Goal: Information Seeking & Learning: Learn about a topic

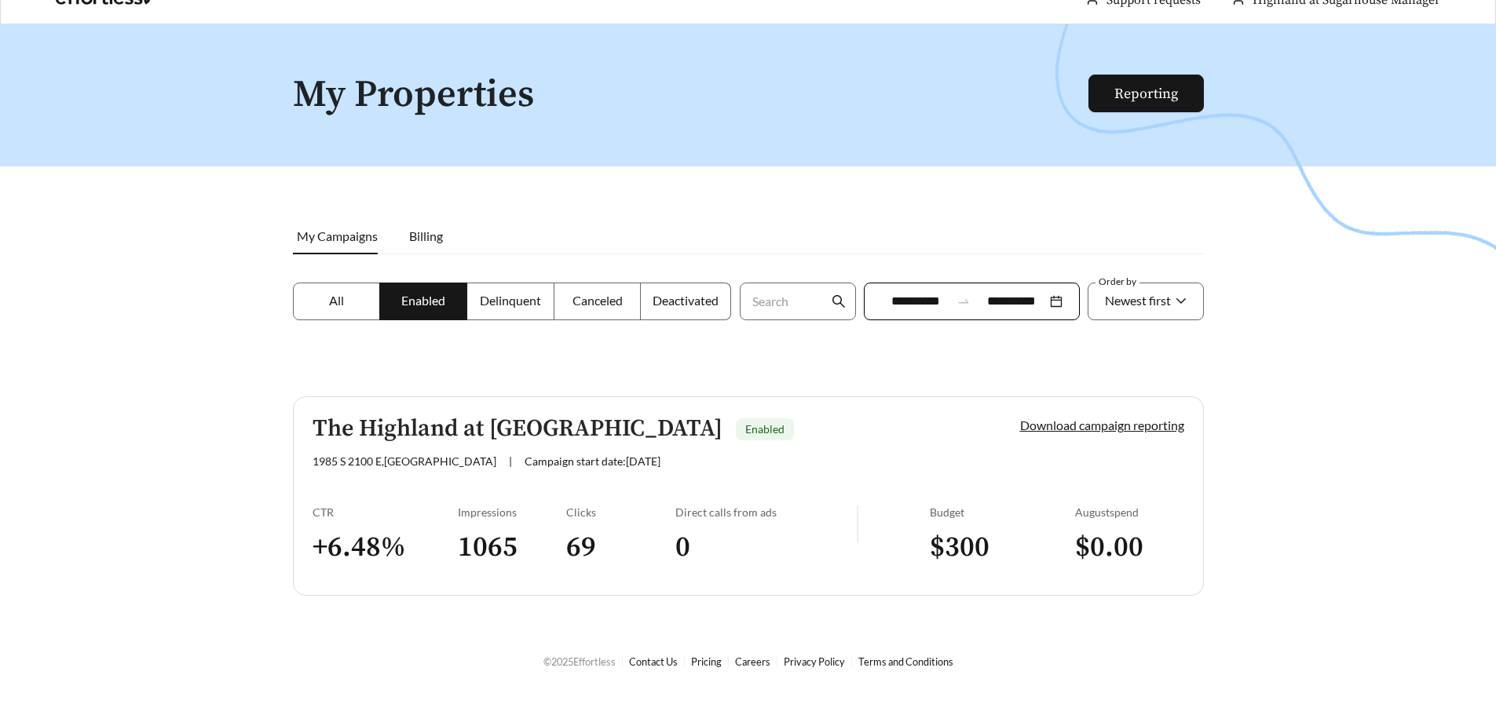
scroll to position [50, 0]
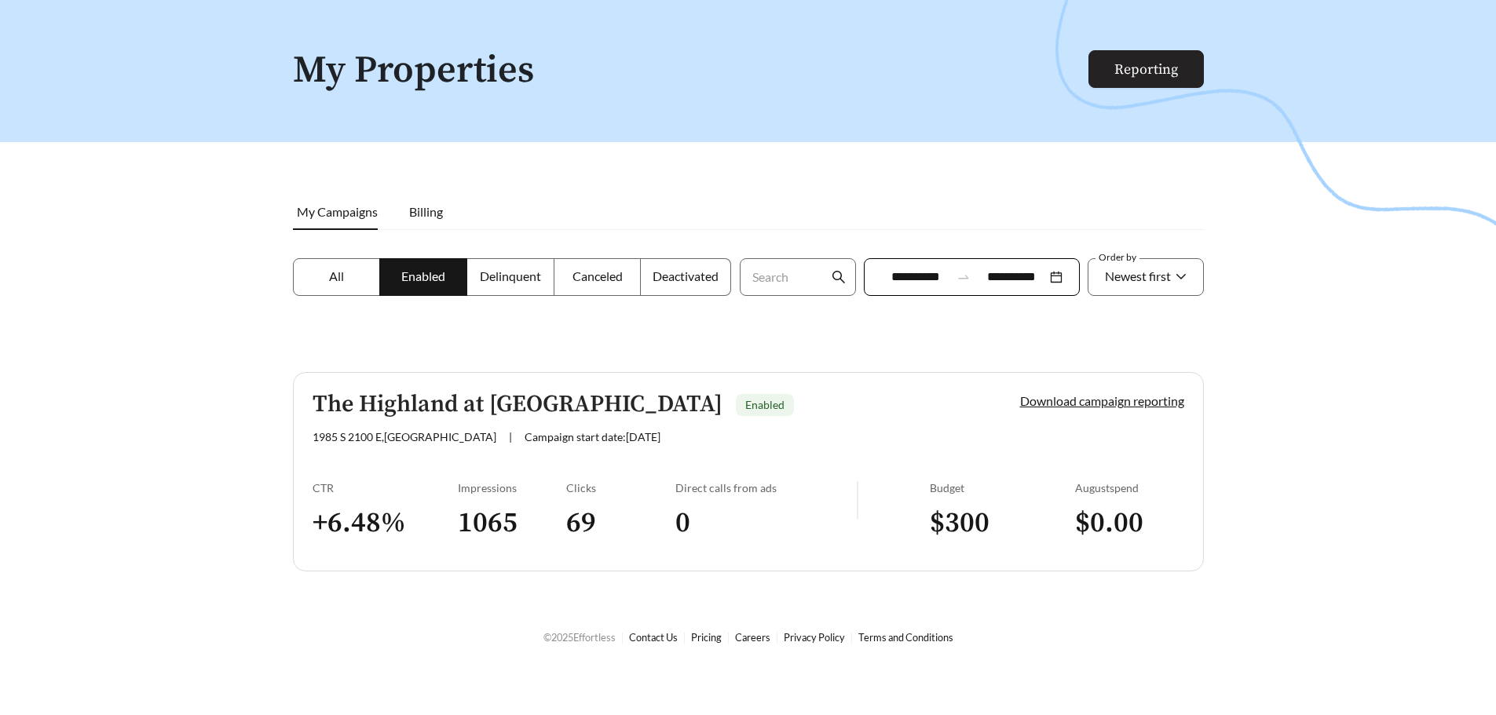
click at [1151, 64] on link "Reporting" at bounding box center [1146, 69] width 64 height 18
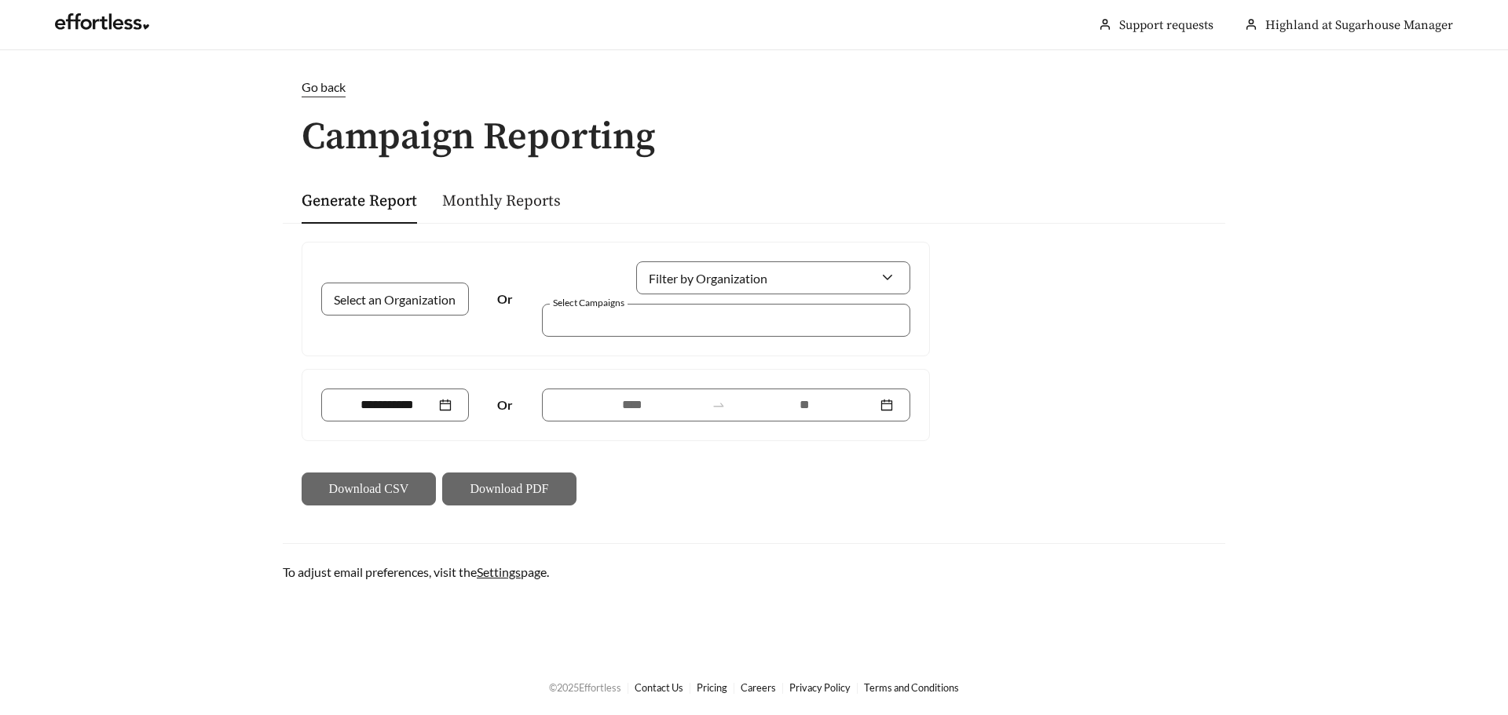
click at [526, 193] on link "Monthly Reports" at bounding box center [501, 202] width 119 height 20
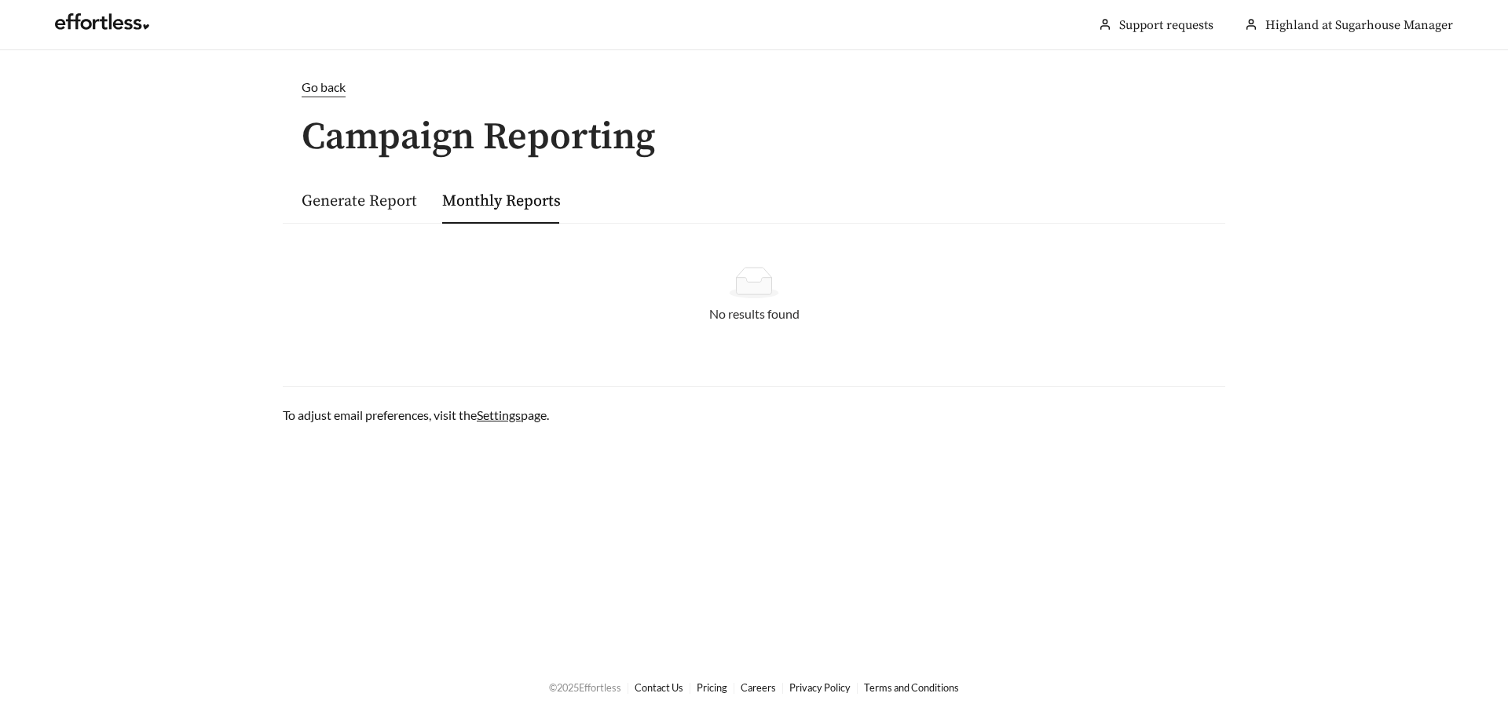
click at [319, 89] on span "Go back" at bounding box center [324, 86] width 44 height 15
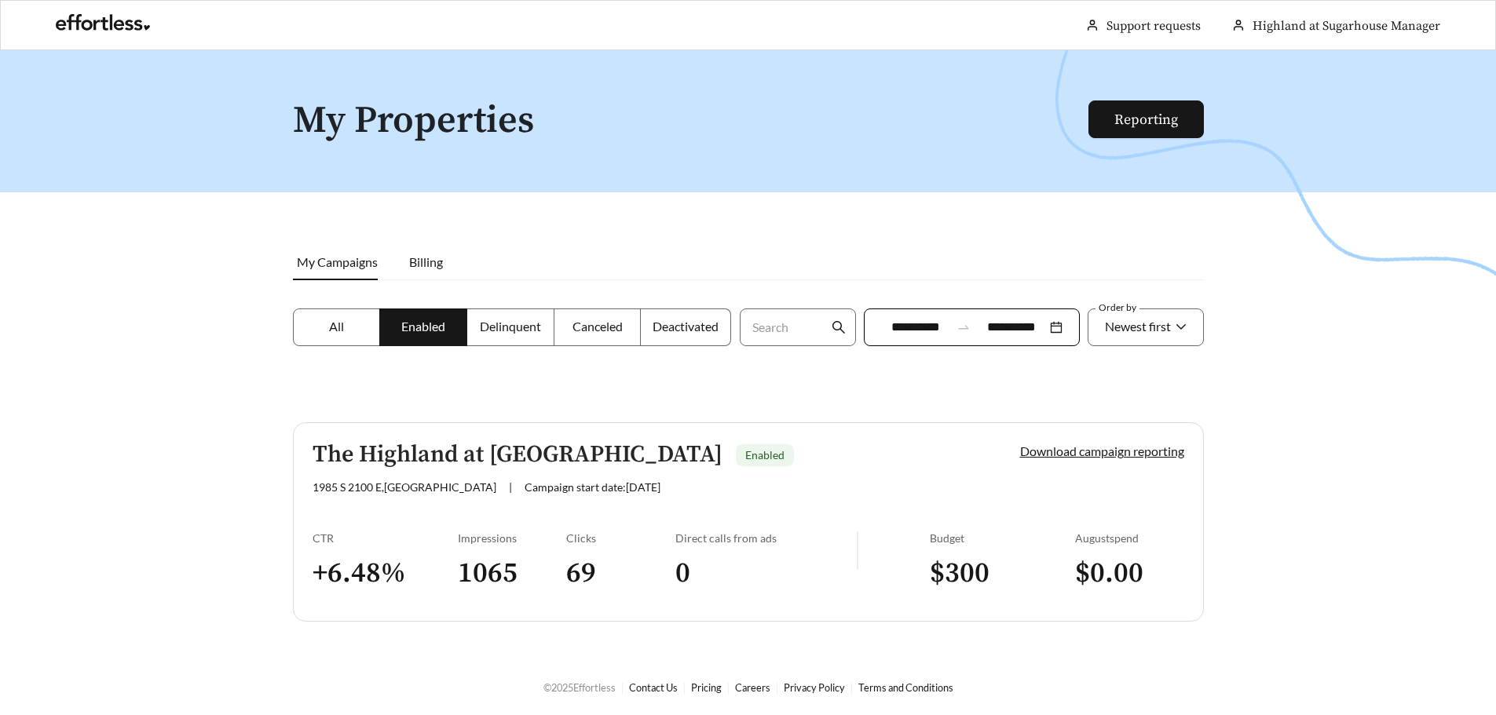
click at [590, 453] on h5 "The Highland at [GEOGRAPHIC_DATA]" at bounding box center [518, 455] width 410 height 26
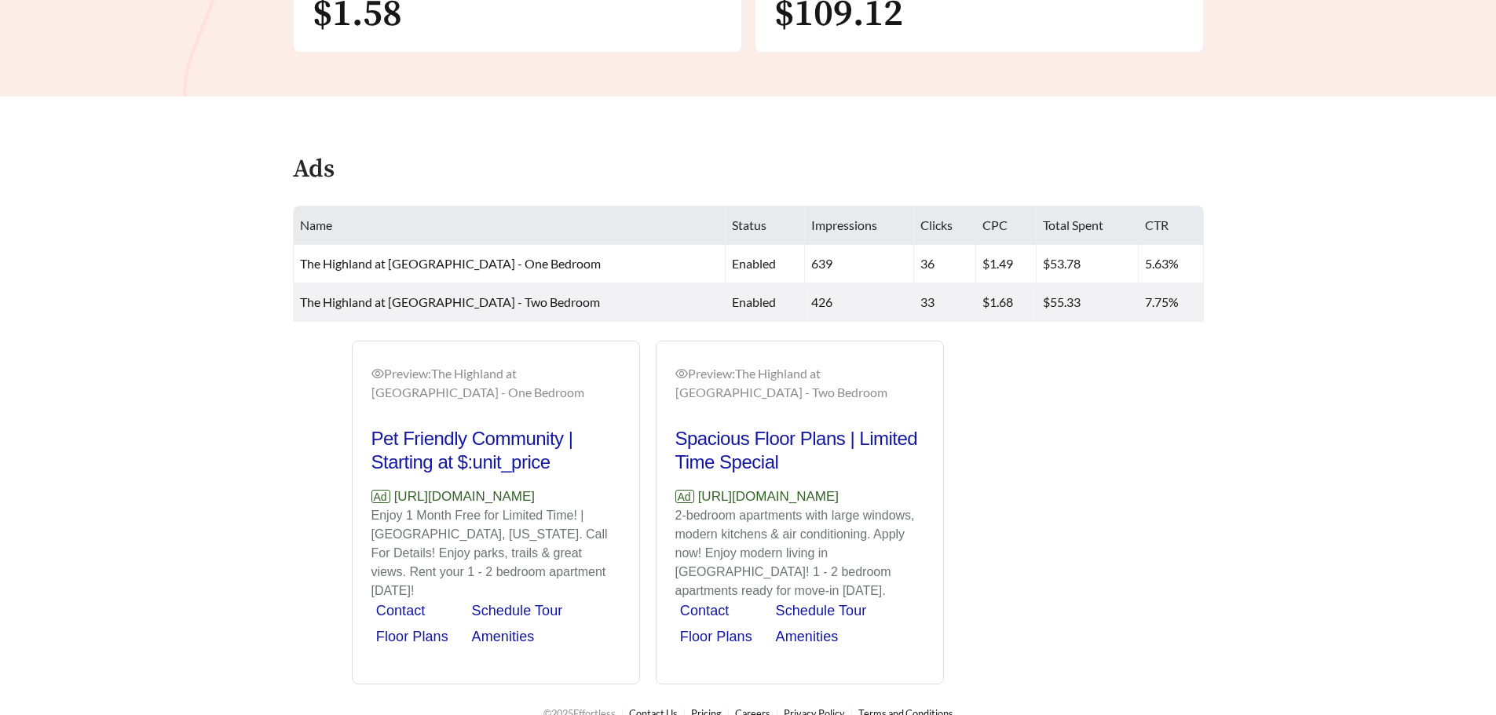
scroll to position [550, 0]
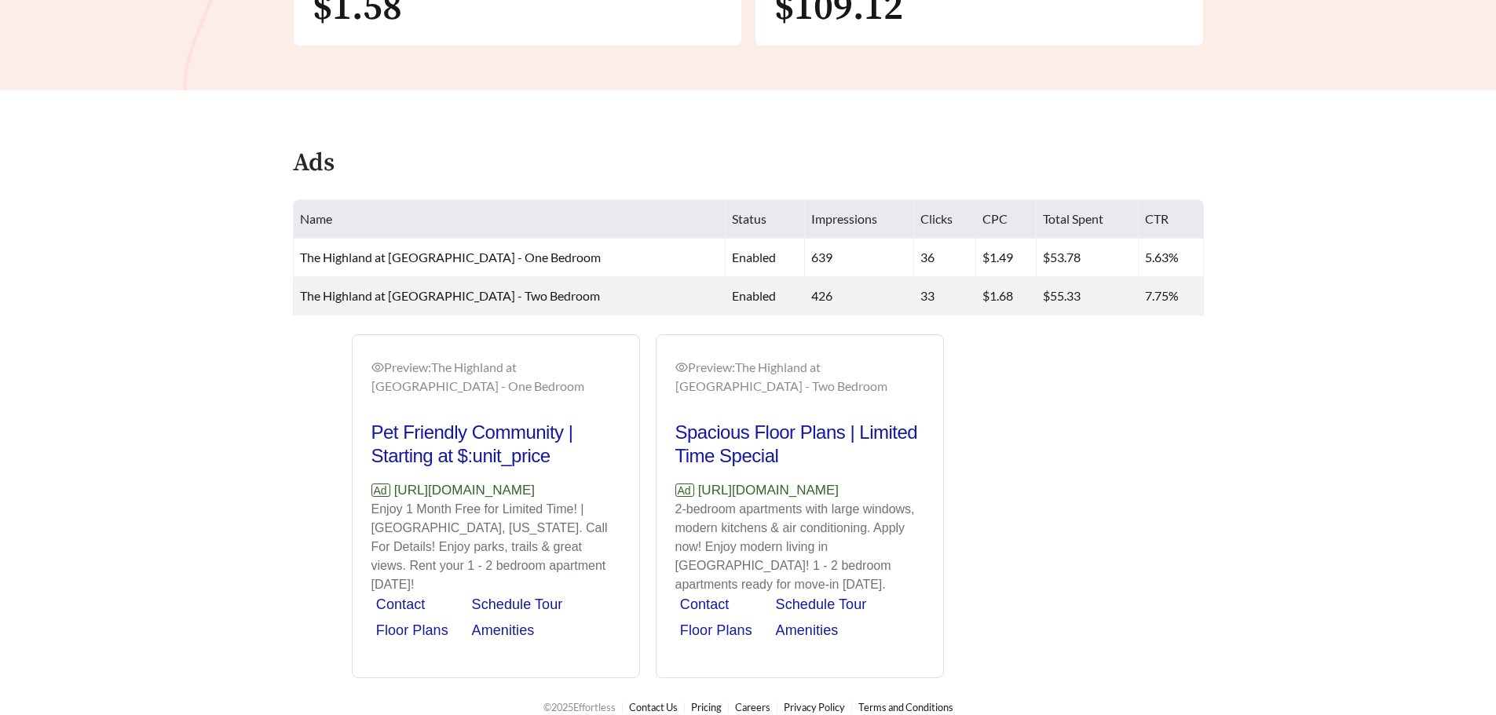
click at [506, 430] on div "Preview: The Highland at [GEOGRAPHIC_DATA] - One Bedroom Pet Friendly Community…" at bounding box center [648, 506] width 608 height 345
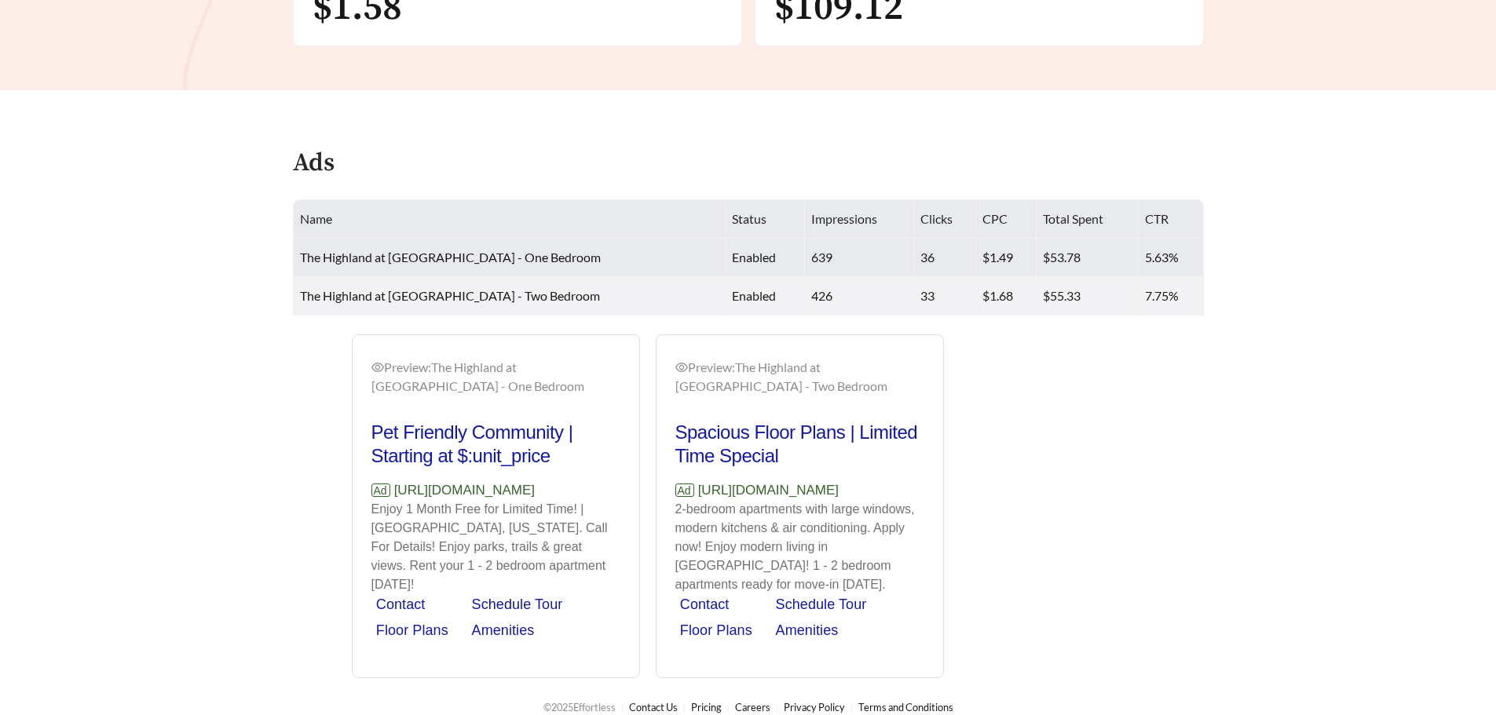
click at [482, 260] on span "The Highland at [GEOGRAPHIC_DATA] - One Bedroom" at bounding box center [450, 257] width 301 height 15
click at [543, 252] on span "The Highland at [GEOGRAPHIC_DATA] - One Bedroom" at bounding box center [450, 257] width 301 height 15
click at [547, 253] on td "The Highland at [GEOGRAPHIC_DATA] - One Bedroom" at bounding box center [510, 258] width 433 height 38
click at [342, 242] on td "The Highland at [GEOGRAPHIC_DATA] - One Bedroom" at bounding box center [510, 258] width 433 height 38
click at [342, 247] on td "The Highland at [GEOGRAPHIC_DATA] - One Bedroom" at bounding box center [510, 258] width 433 height 38
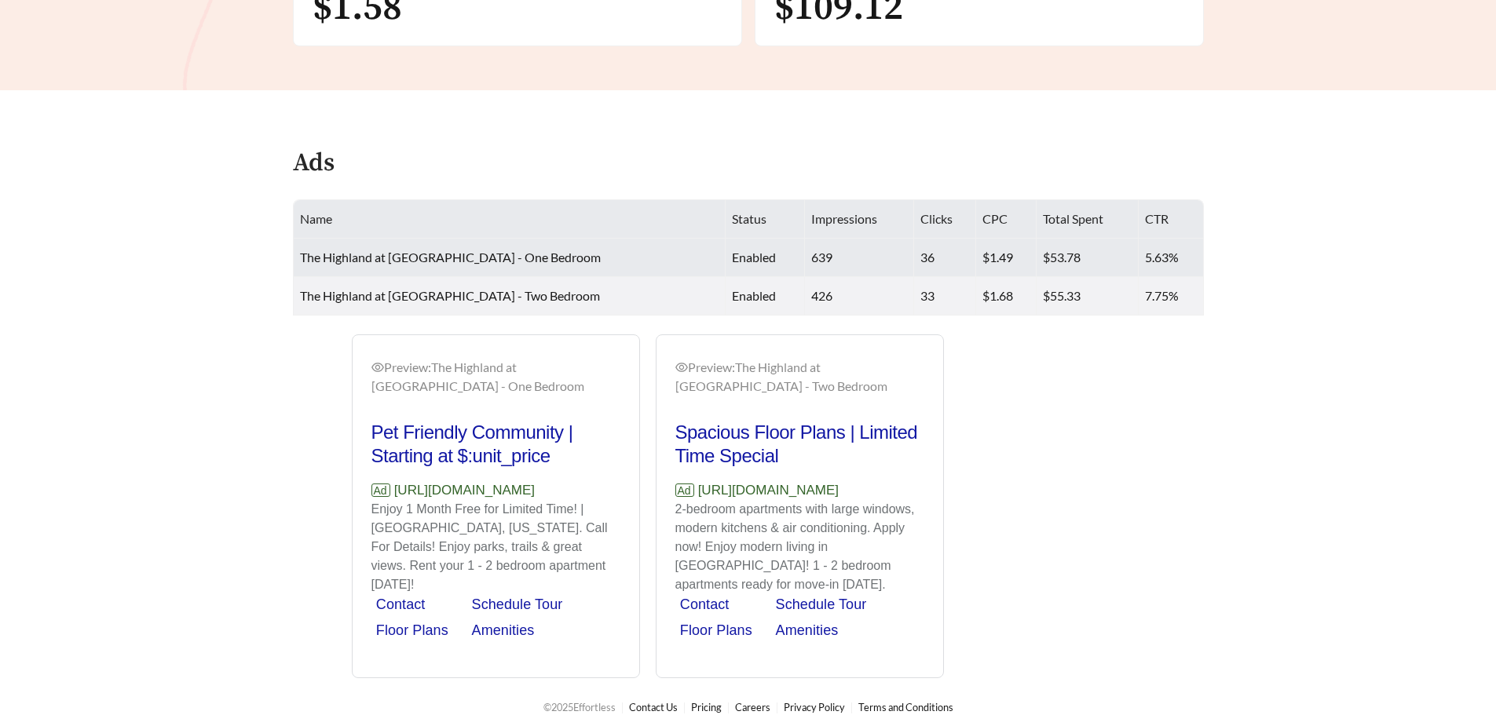
click at [1102, 251] on td "$53.78" at bounding box center [1086, 258] width 101 height 38
click at [1151, 254] on td "5.63%" at bounding box center [1171, 258] width 65 height 38
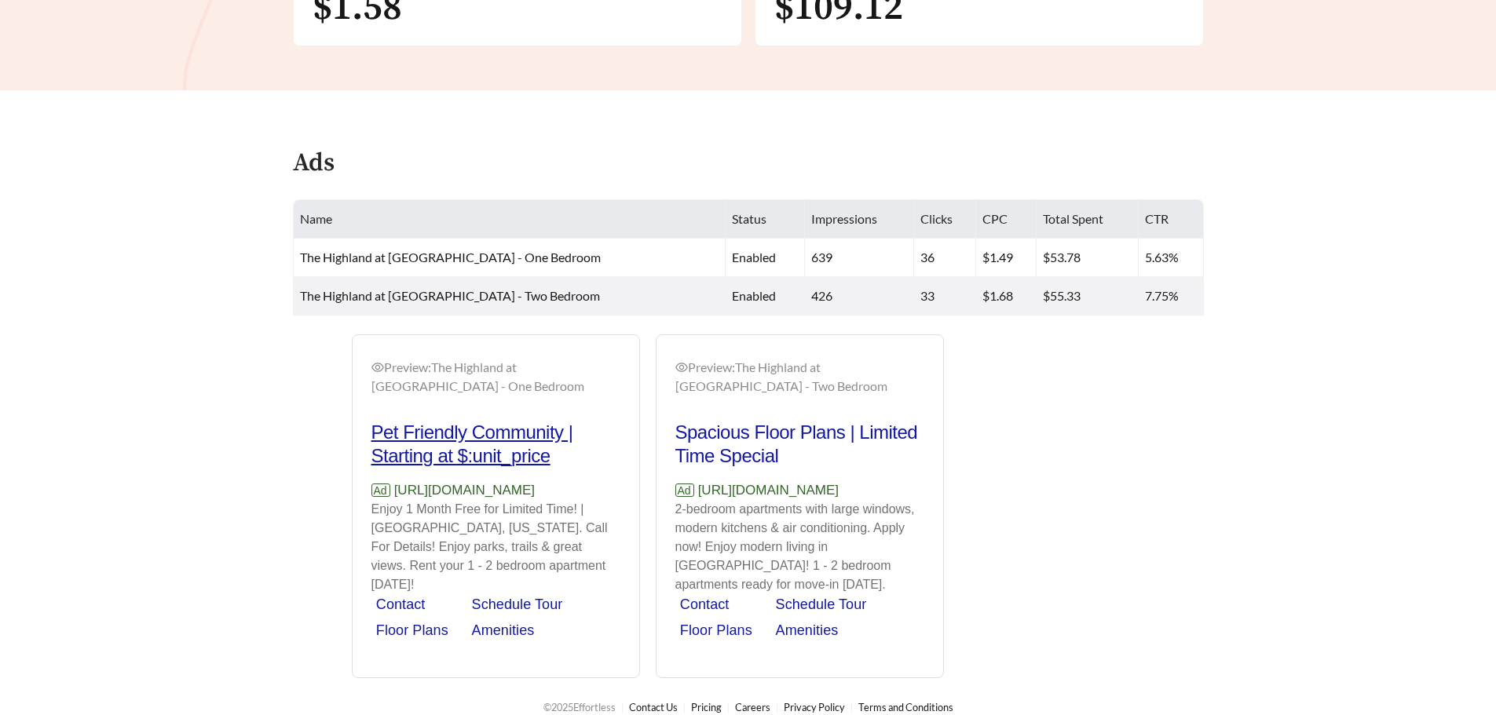
click at [494, 451] on h2 "Pet Friendly Community | Starting at $:unit_price" at bounding box center [495, 444] width 249 height 47
click at [526, 456] on h2 "Pet Friendly Community | Starting at $:unit_price" at bounding box center [495, 444] width 249 height 47
click at [579, 421] on h2 "Pet Friendly Community | Starting at $:unit_price" at bounding box center [495, 444] width 249 height 47
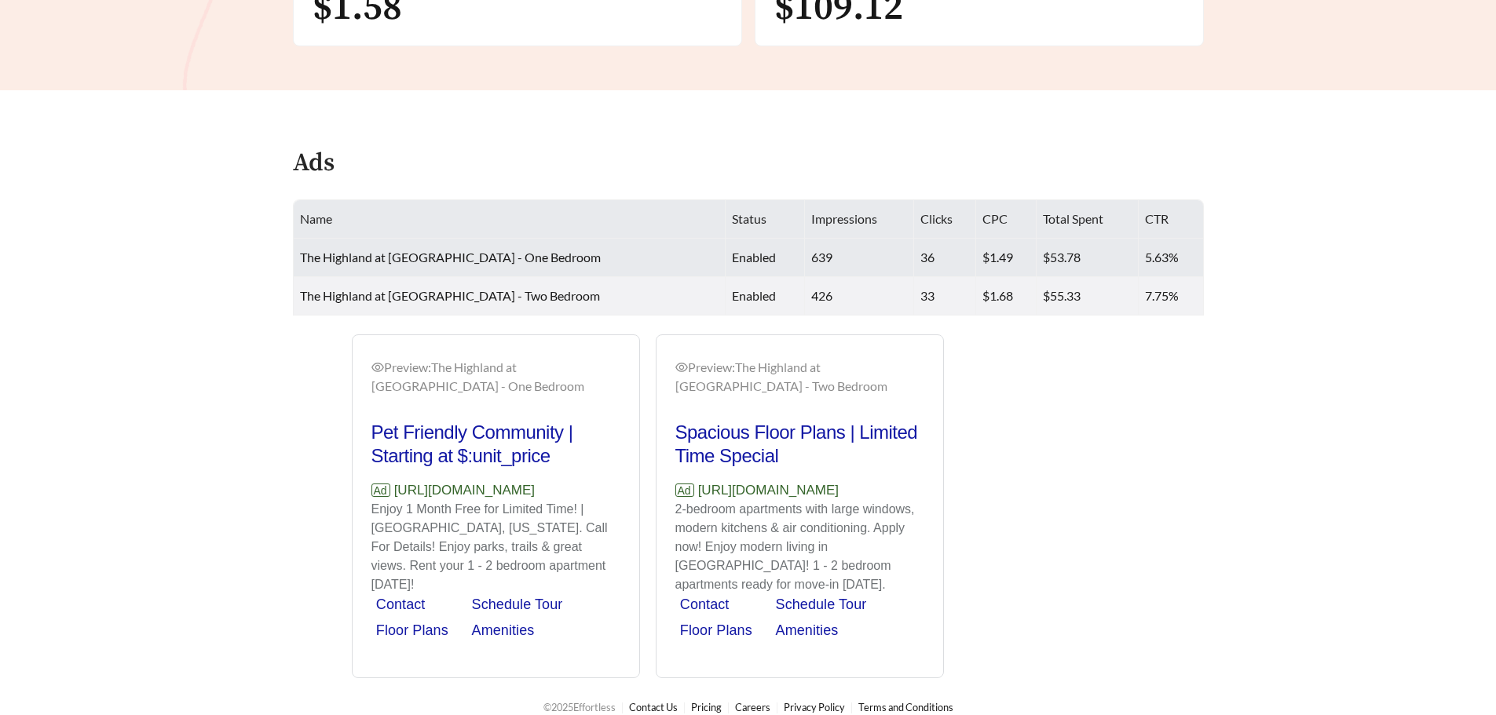
click at [499, 264] on span "The Highland at [GEOGRAPHIC_DATA] - One Bedroom" at bounding box center [450, 257] width 301 height 15
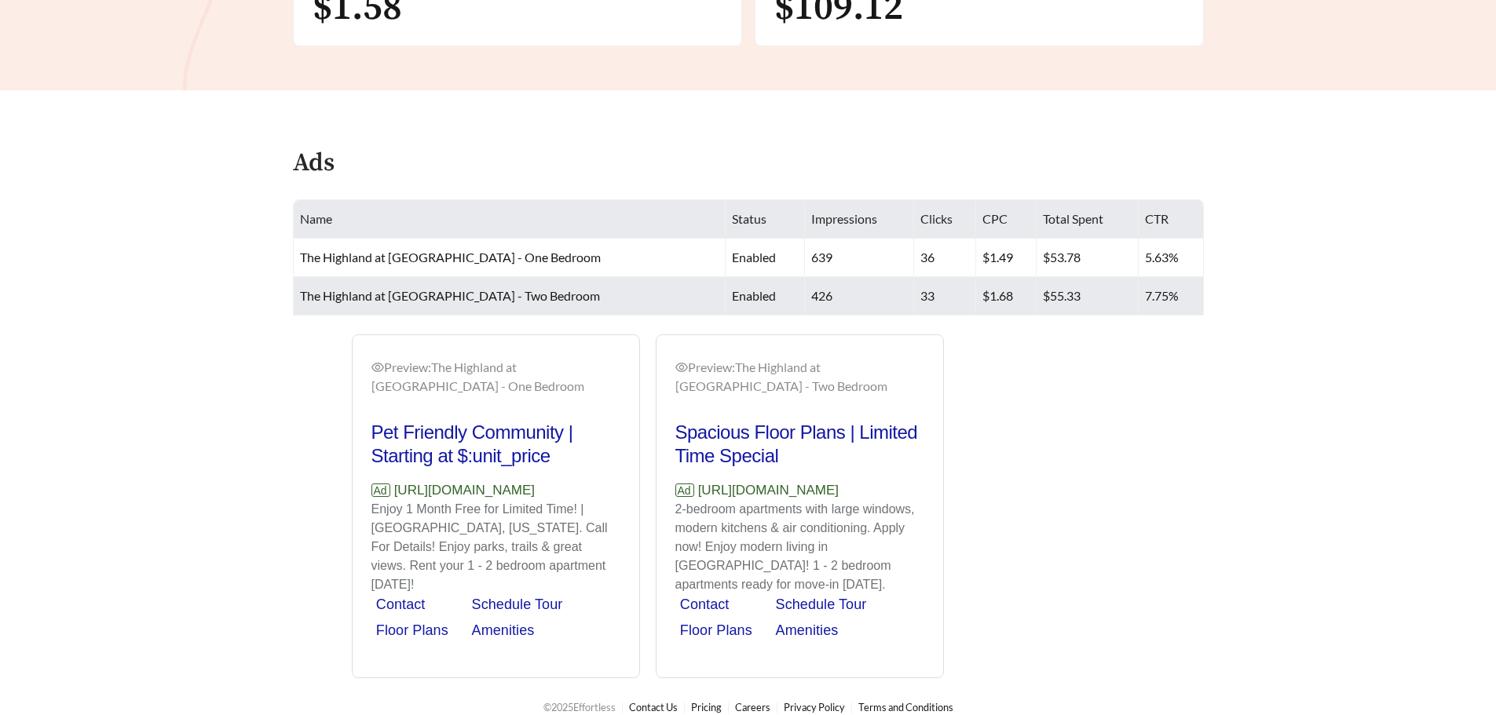
click at [532, 294] on span "The Highland at [GEOGRAPHIC_DATA] - Two Bedroom" at bounding box center [450, 295] width 300 height 15
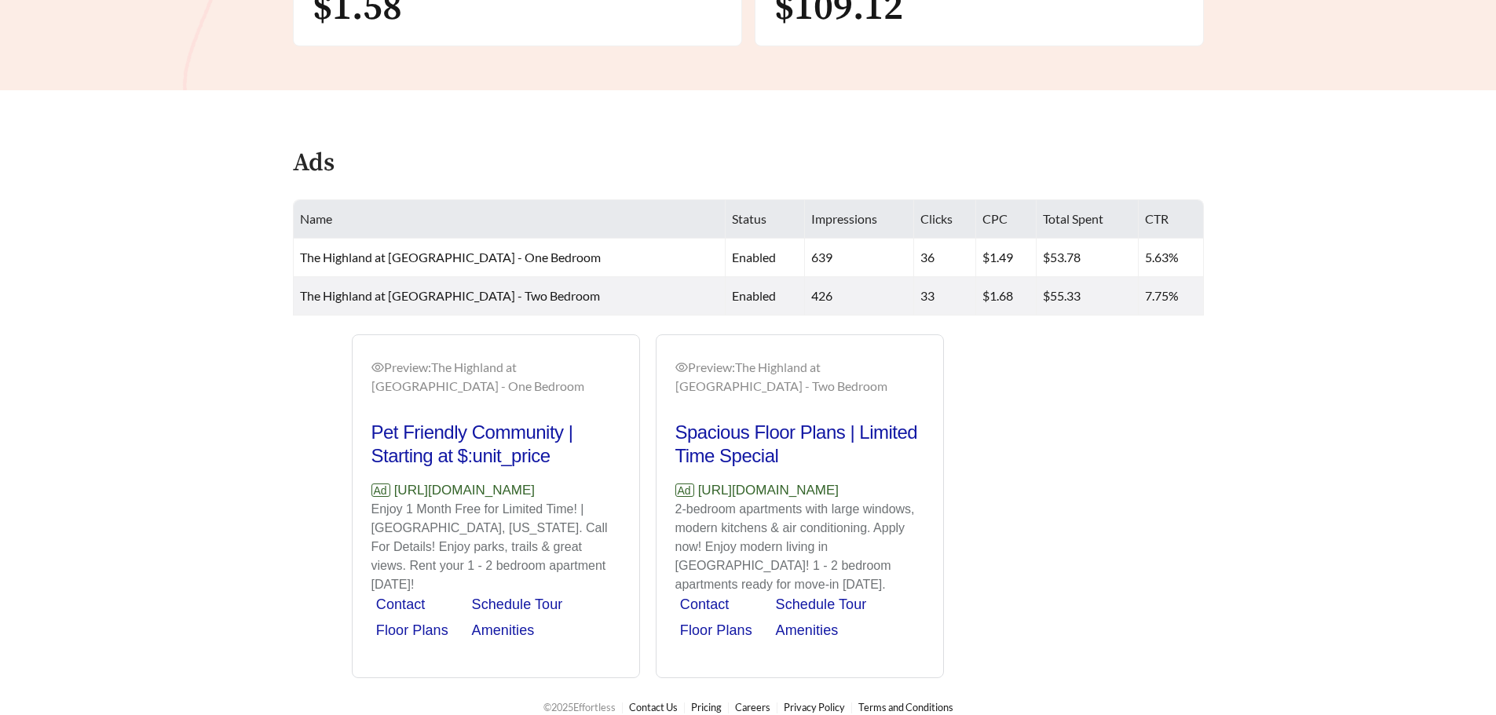
click at [550, 316] on main "**********" at bounding box center [748, 90] width 1496 height 1178
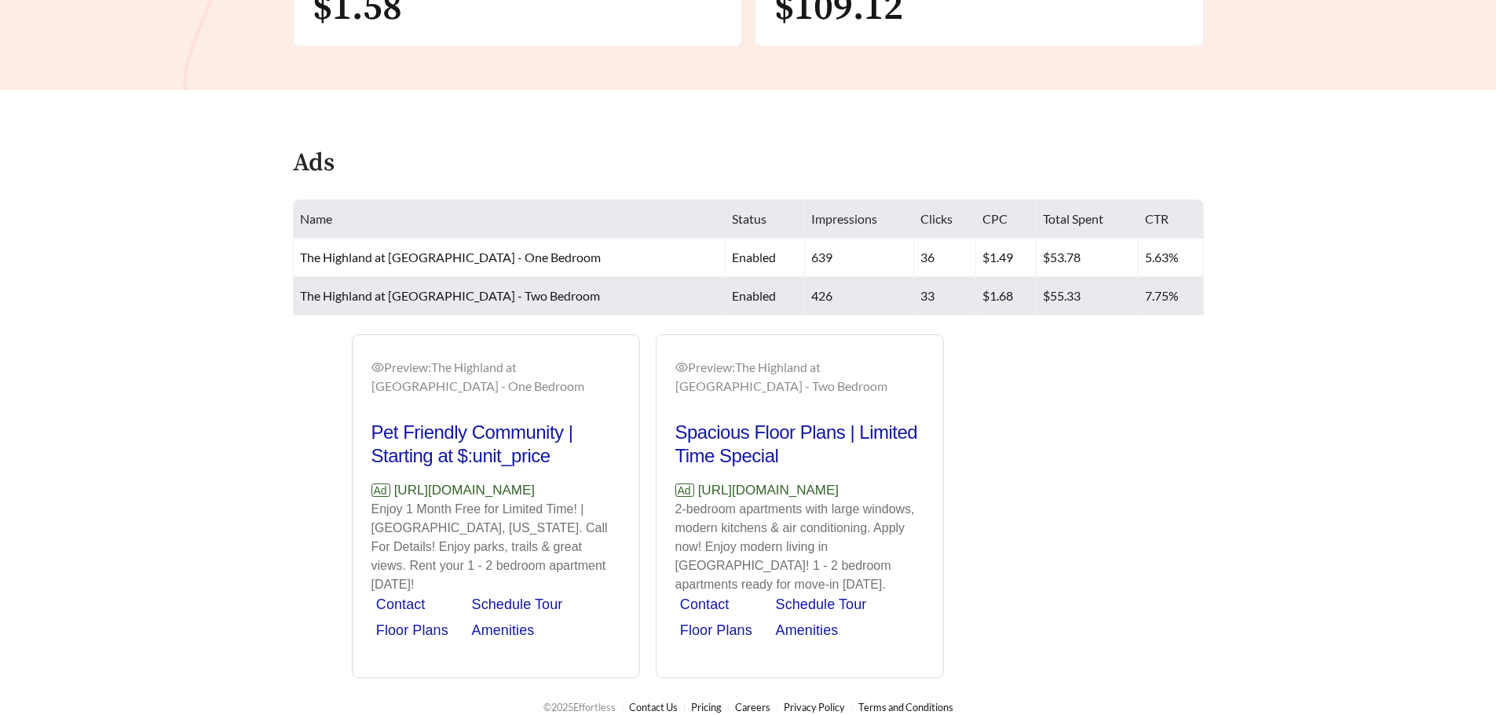
click at [554, 312] on td "The Highland at [GEOGRAPHIC_DATA] - Two Bedroom" at bounding box center [510, 296] width 433 height 38
click at [558, 305] on td "The Highland at [GEOGRAPHIC_DATA] - Two Bedroom" at bounding box center [510, 296] width 433 height 38
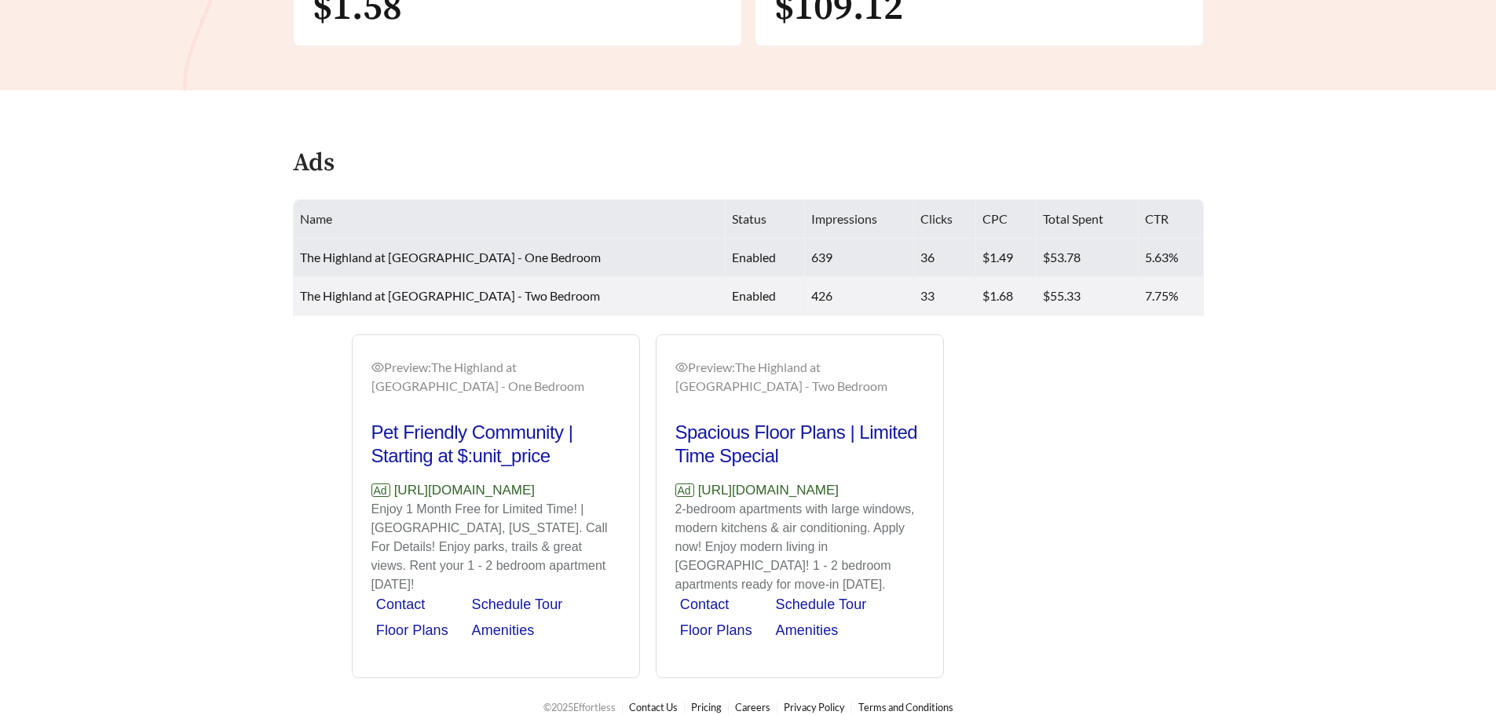
click at [914, 265] on td "36" at bounding box center [945, 258] width 63 height 38
click at [976, 249] on td "$1.49" at bounding box center [1006, 258] width 60 height 38
click at [853, 267] on td "639" at bounding box center [859, 258] width 109 height 38
click at [605, 267] on td "The Highland at [GEOGRAPHIC_DATA] - One Bedroom" at bounding box center [510, 258] width 433 height 38
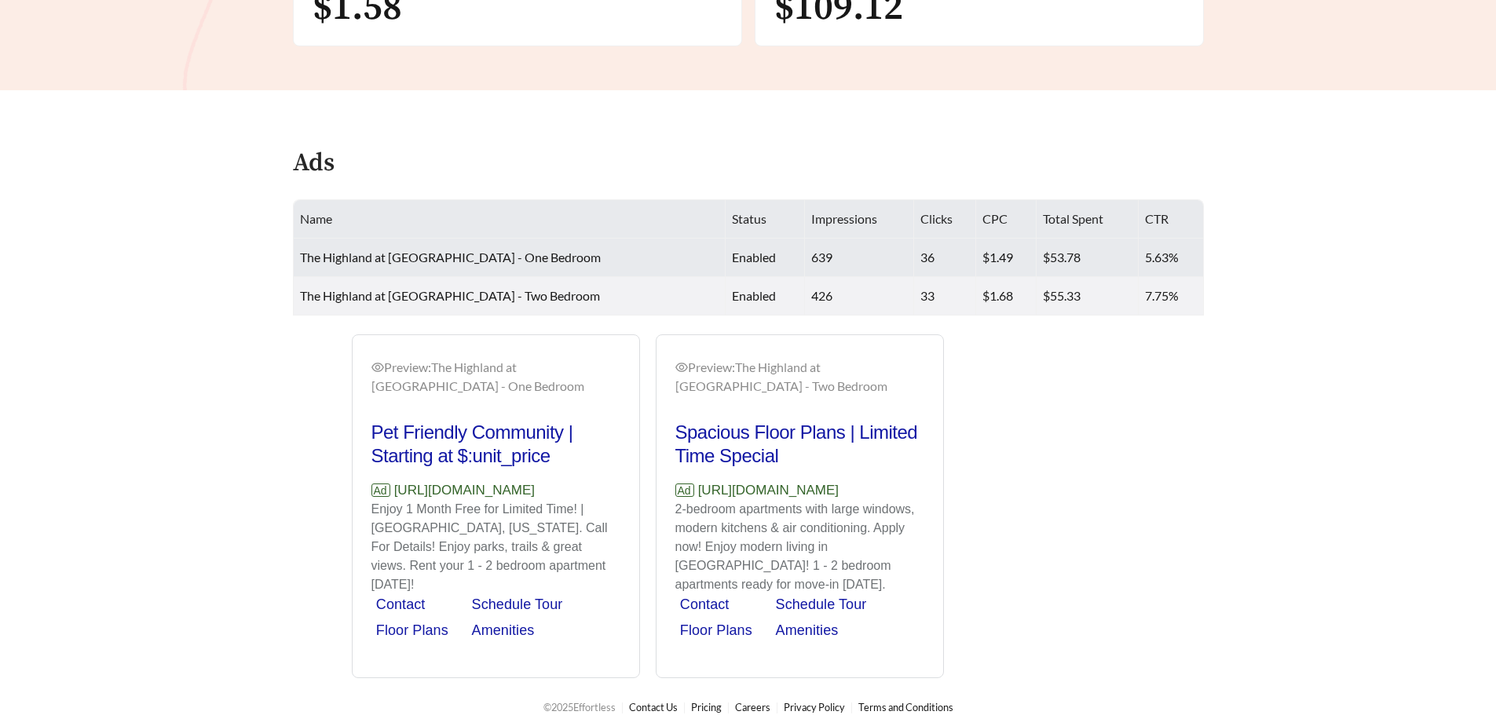
click at [603, 263] on td "The Highland at [GEOGRAPHIC_DATA] - One Bedroom" at bounding box center [510, 258] width 433 height 38
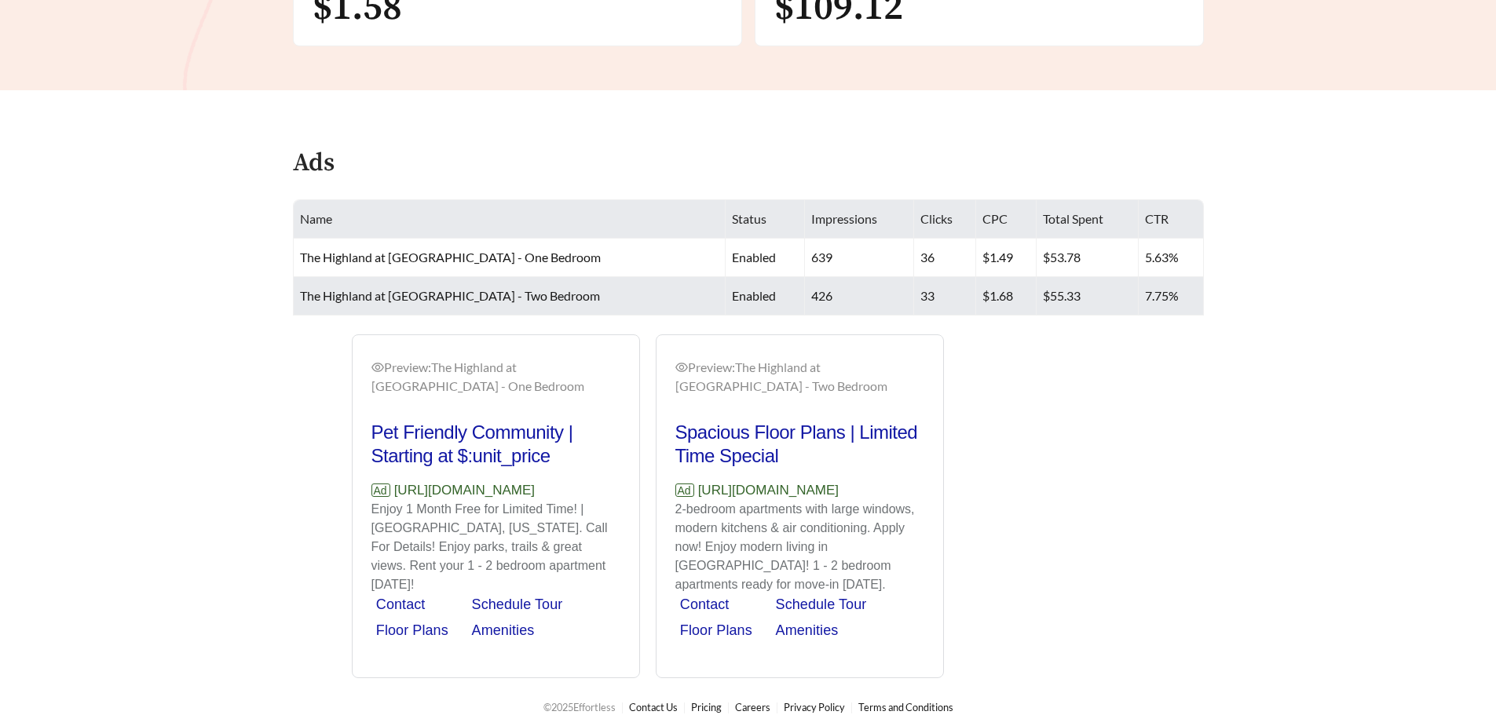
click at [598, 310] on td "The Highland at [GEOGRAPHIC_DATA] - Two Bedroom" at bounding box center [510, 296] width 433 height 38
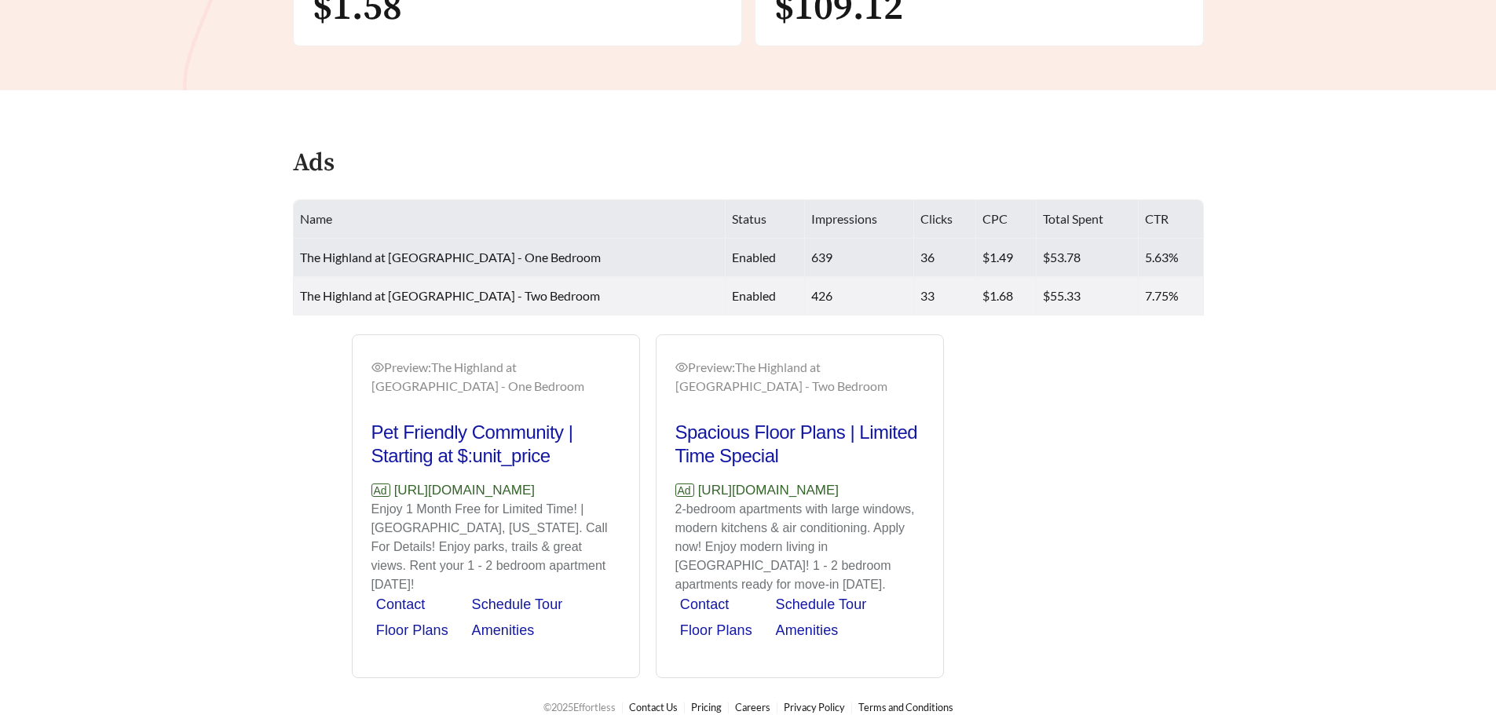
drag, startPoint x: 620, startPoint y: 265, endPoint x: 632, endPoint y: 273, distance: 15.2
click at [631, 272] on td "The Highland at [GEOGRAPHIC_DATA] - One Bedroom" at bounding box center [510, 258] width 433 height 38
click at [644, 265] on td "The Highland at [GEOGRAPHIC_DATA] - One Bedroom" at bounding box center [510, 258] width 433 height 38
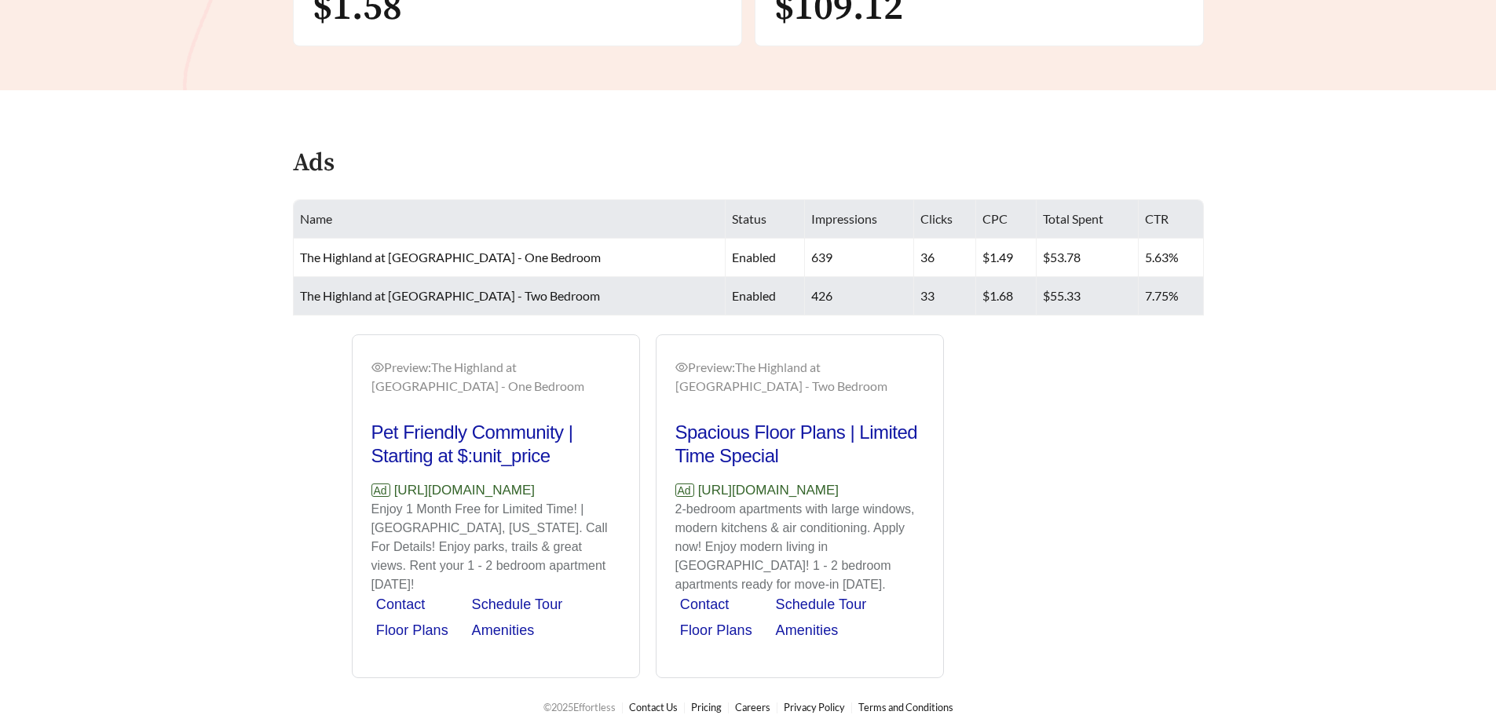
click at [634, 297] on td "The Highland at [GEOGRAPHIC_DATA] - Two Bedroom" at bounding box center [510, 296] width 433 height 38
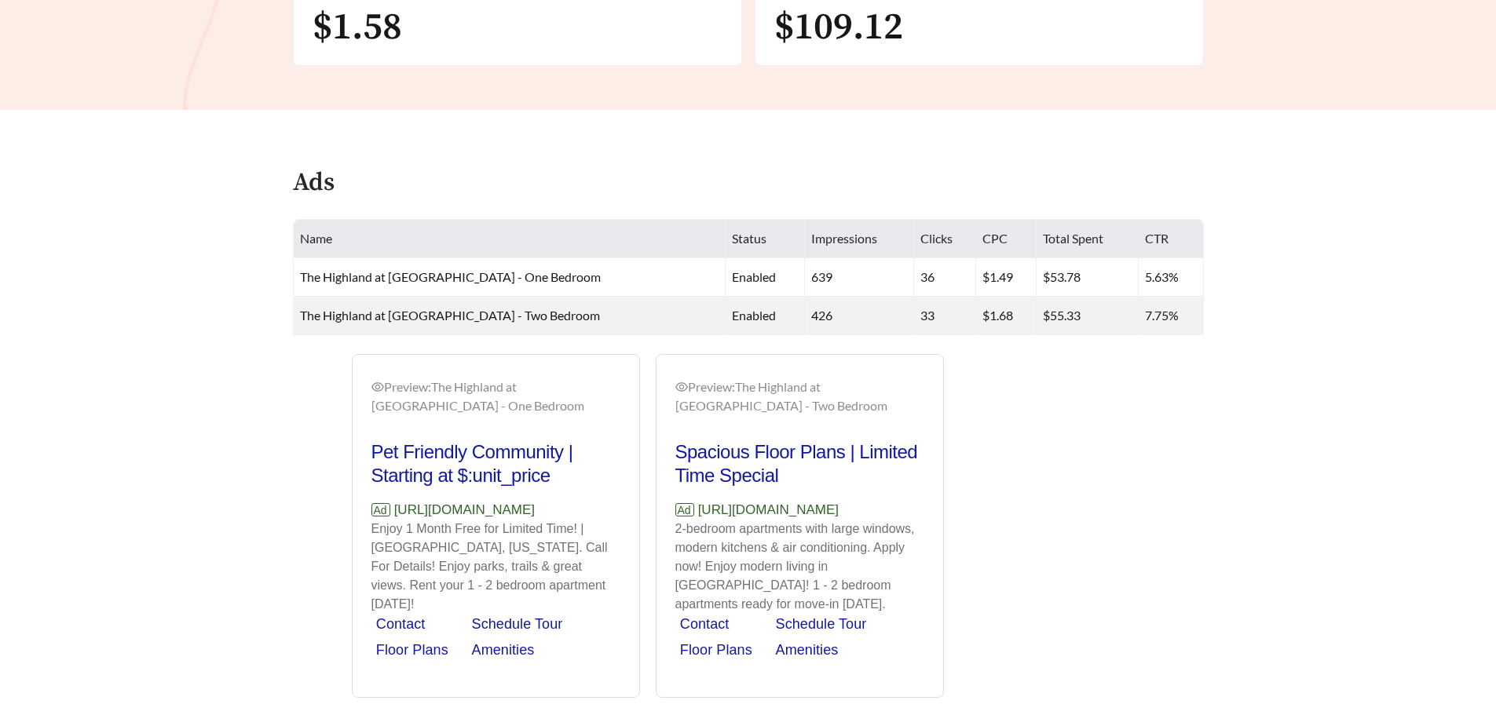
scroll to position [491, 0]
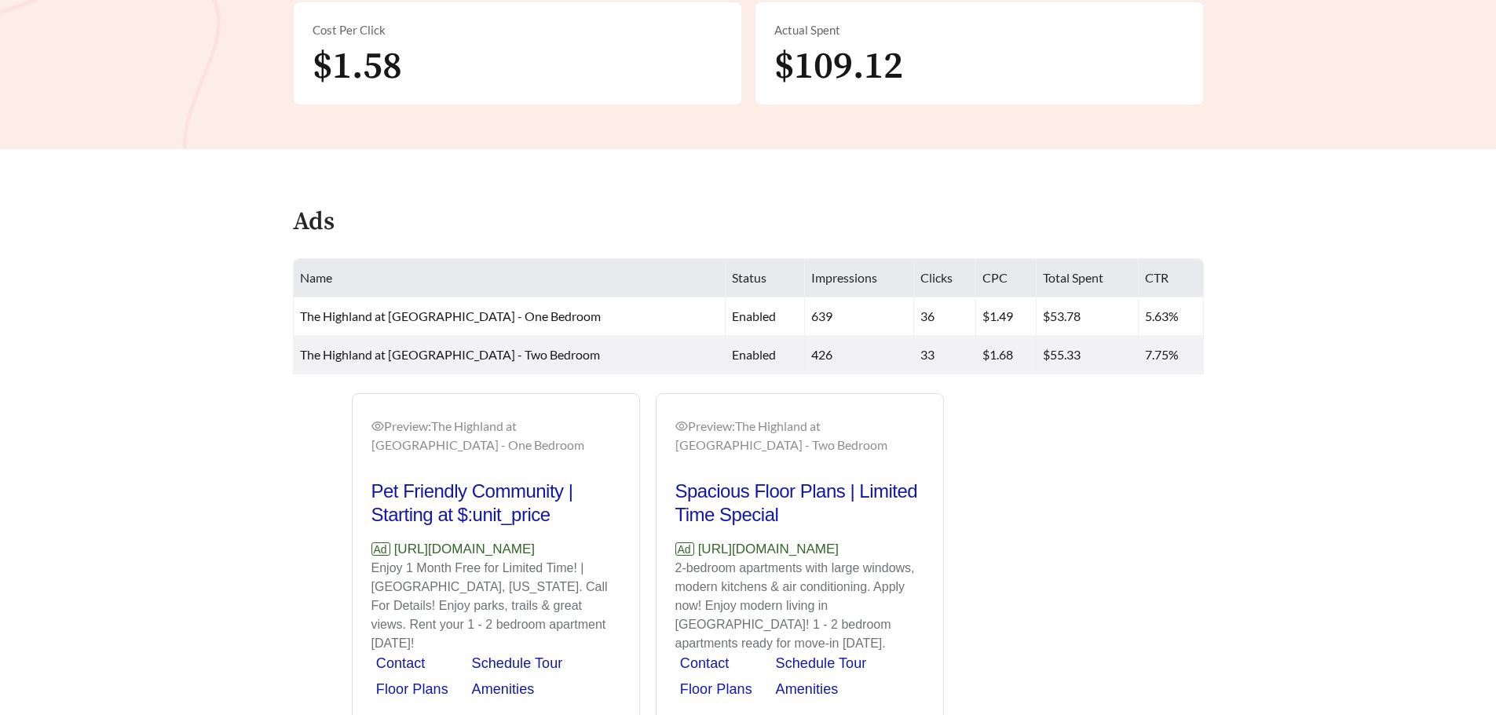
click at [430, 605] on p "Enjoy 1 Month Free for Limited Time! | [GEOGRAPHIC_DATA], [US_STATE]. Call For …" at bounding box center [495, 606] width 249 height 94
click at [428, 682] on link "Floor Plans" at bounding box center [412, 690] width 72 height 16
click at [945, 573] on div "Preview: The Highland at [GEOGRAPHIC_DATA] - Two Bedroom Spacious Floor Plans |…" at bounding box center [800, 565] width 304 height 345
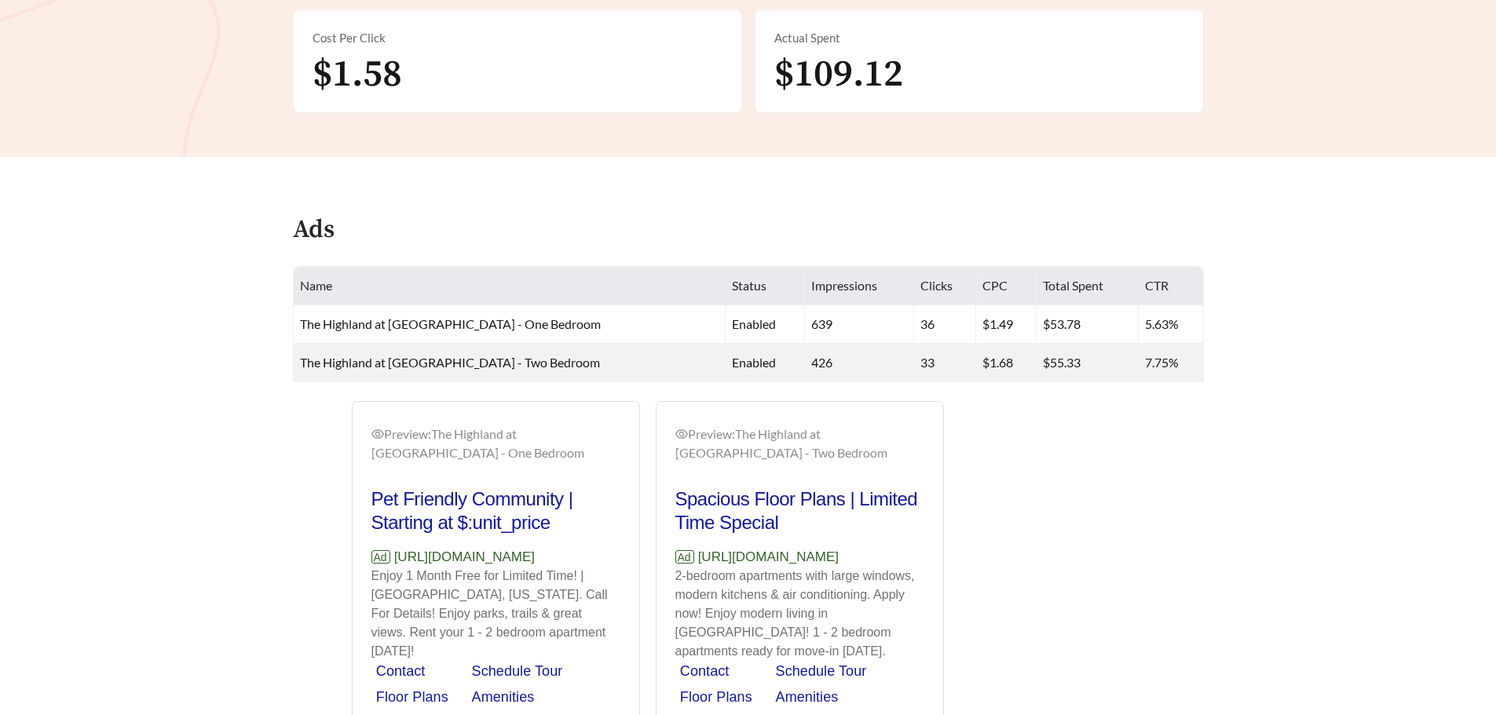
scroll to position [177, 0]
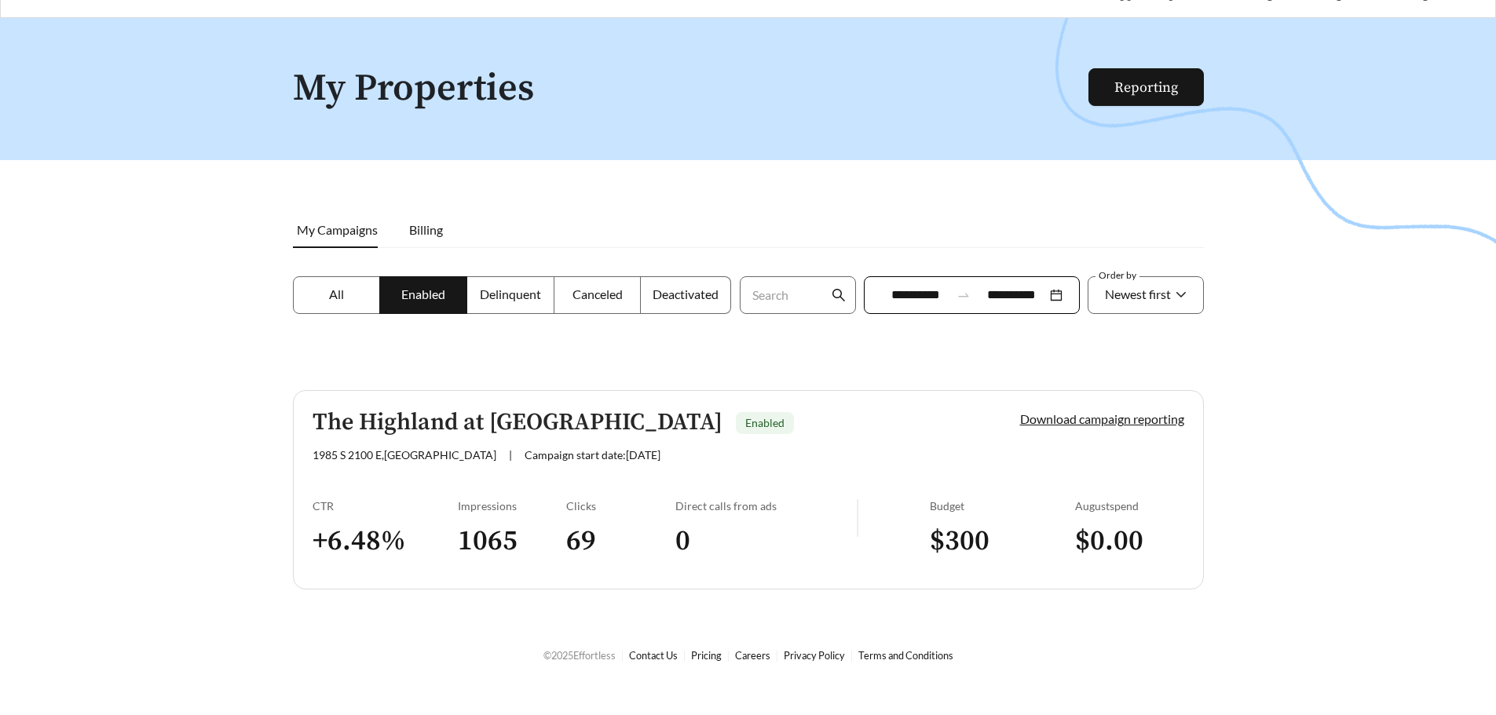
scroll to position [50, 0]
